Goal: Task Accomplishment & Management: Use online tool/utility

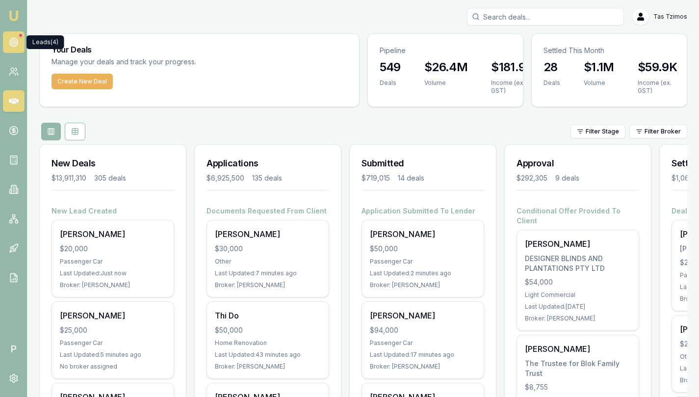
click at [14, 41] on circle at bounding box center [13, 41] width 1 height 1
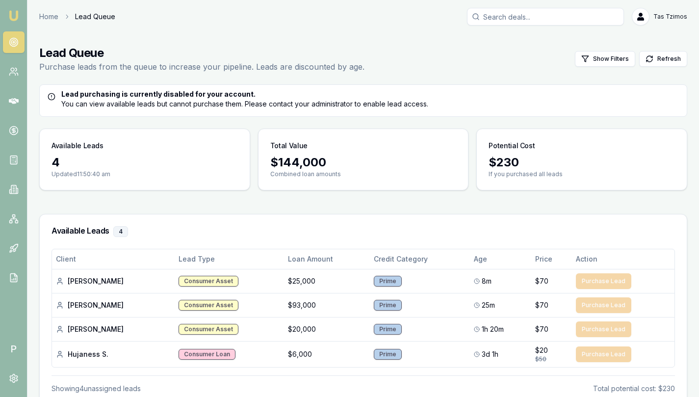
click at [14, 17] on img at bounding box center [14, 16] width 12 height 12
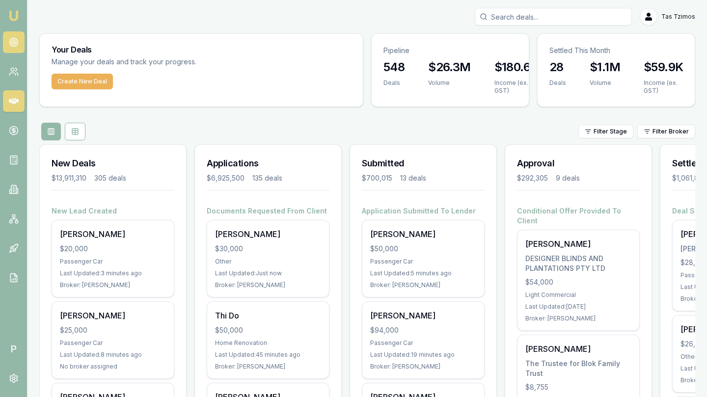
click at [12, 46] on icon at bounding box center [14, 42] width 10 height 10
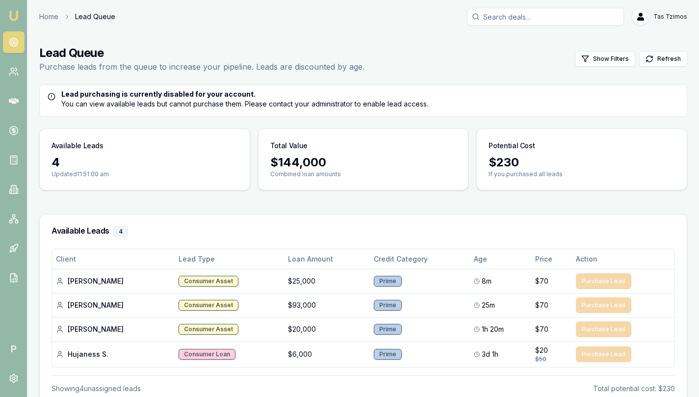
click at [13, 16] on img at bounding box center [14, 16] width 12 height 12
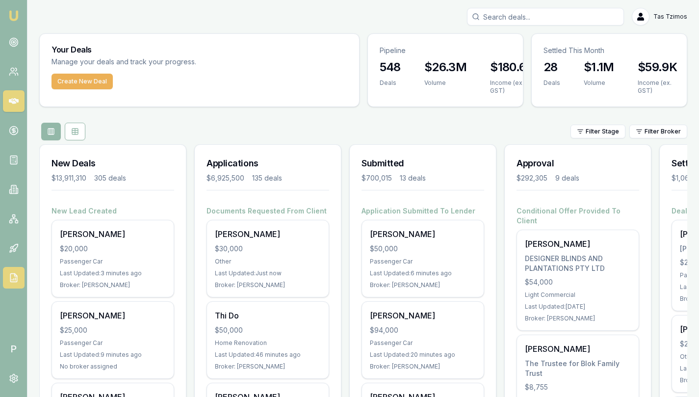
click at [13, 274] on icon at bounding box center [13, 278] width 6 height 8
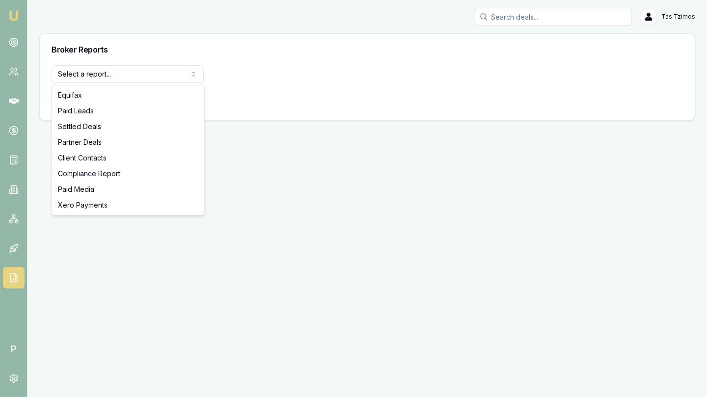
click at [91, 75] on html "Emu Broker P Tas Tzimos Toggle Menu Broker Reports Select a report... Equifax P…" at bounding box center [353, 198] width 707 height 397
select select "compliance"
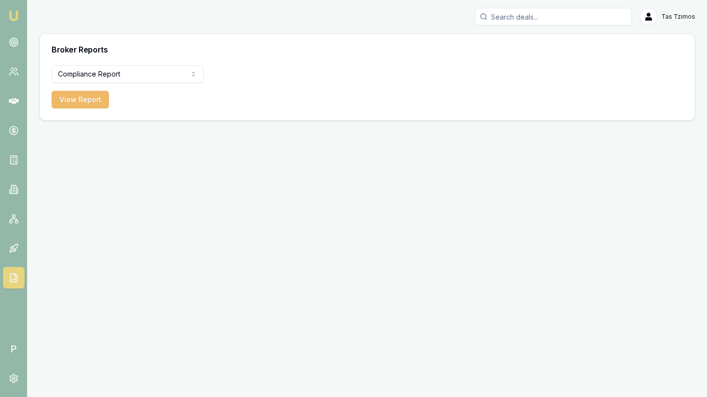
click at [94, 100] on button "View Report" at bounding box center [80, 100] width 57 height 18
